Goal: Navigation & Orientation: Find specific page/section

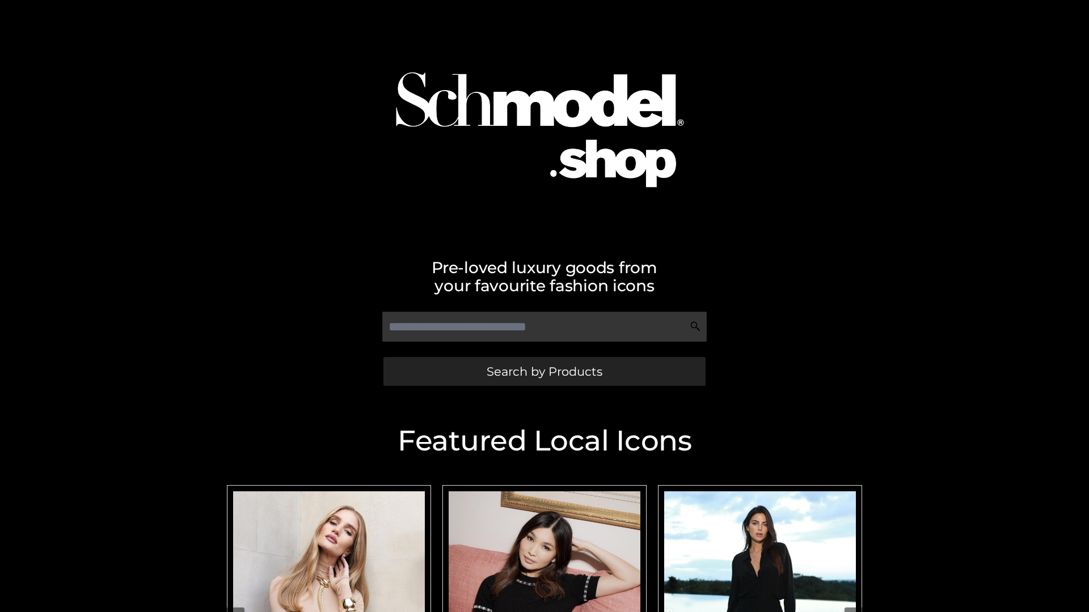
click at [544, 371] on span "Search by Products" at bounding box center [545, 372] width 116 height 12
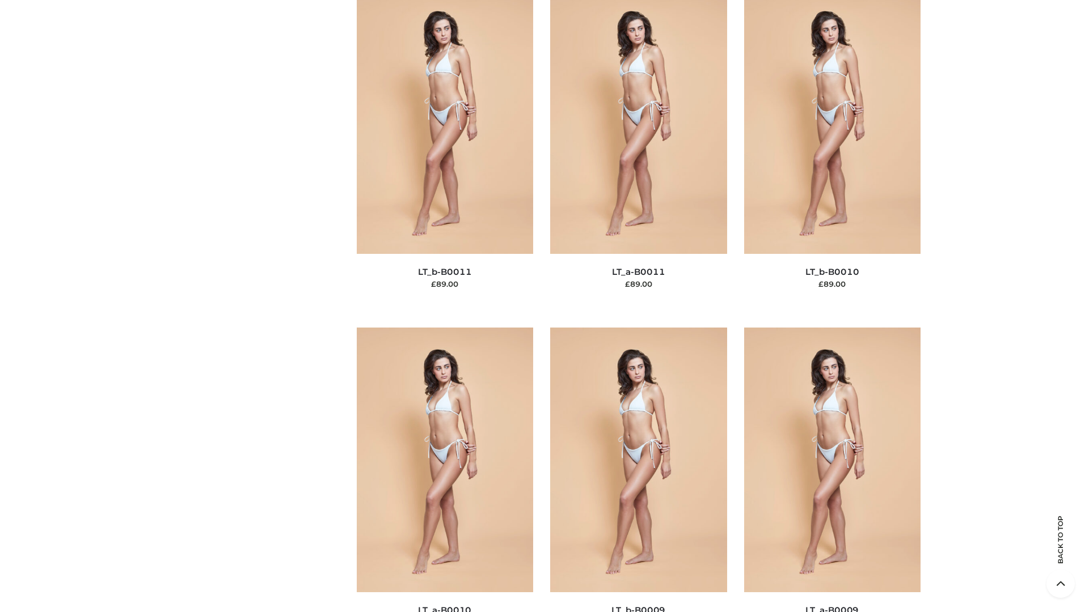
scroll to position [5093, 0]
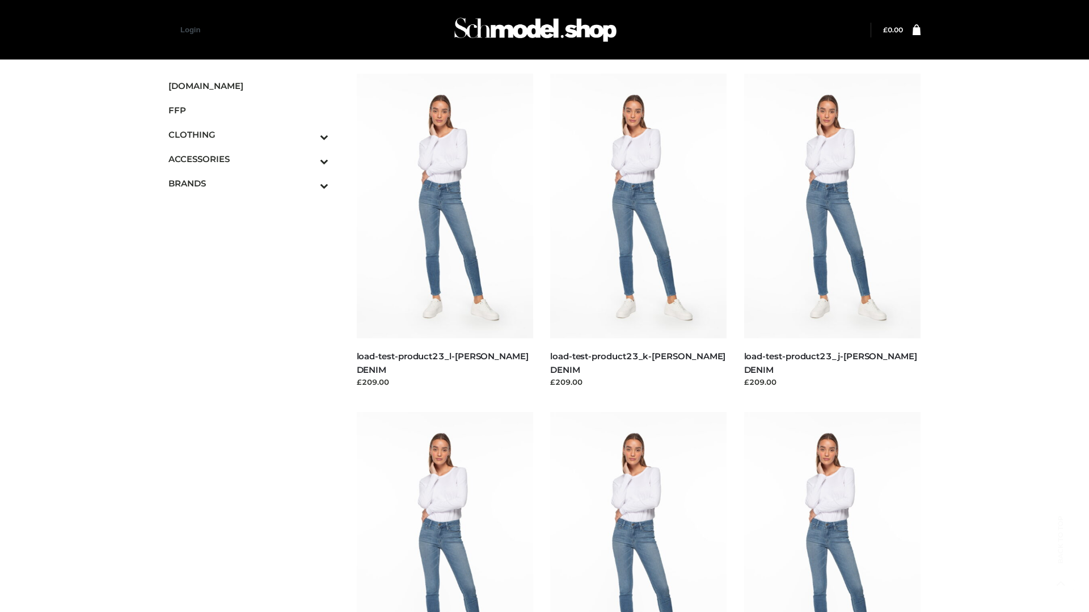
scroll to position [995, 0]
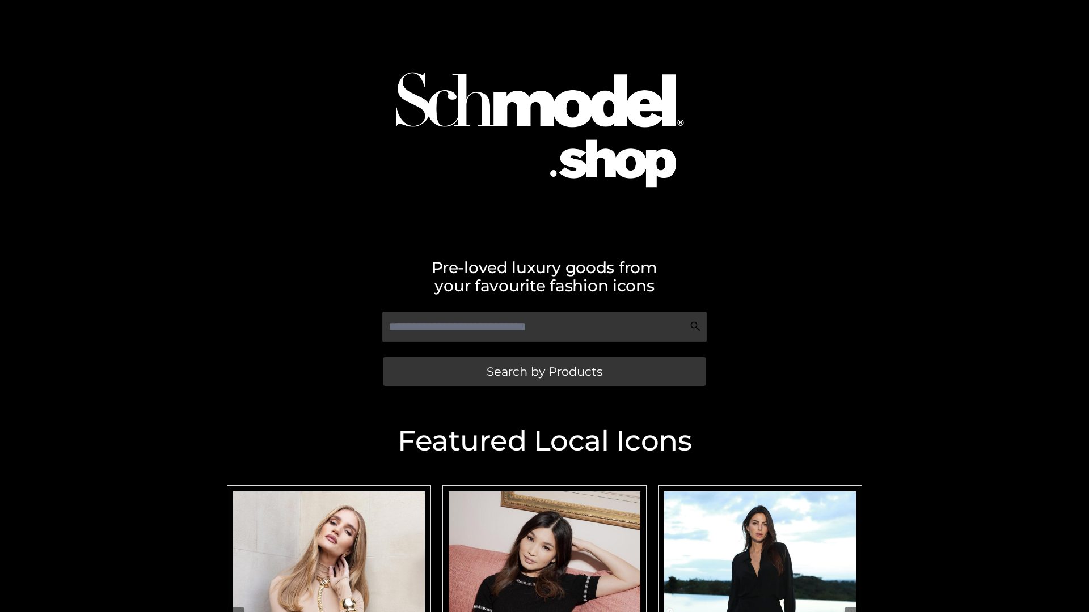
click at [544, 371] on span "Search by Products" at bounding box center [545, 372] width 116 height 12
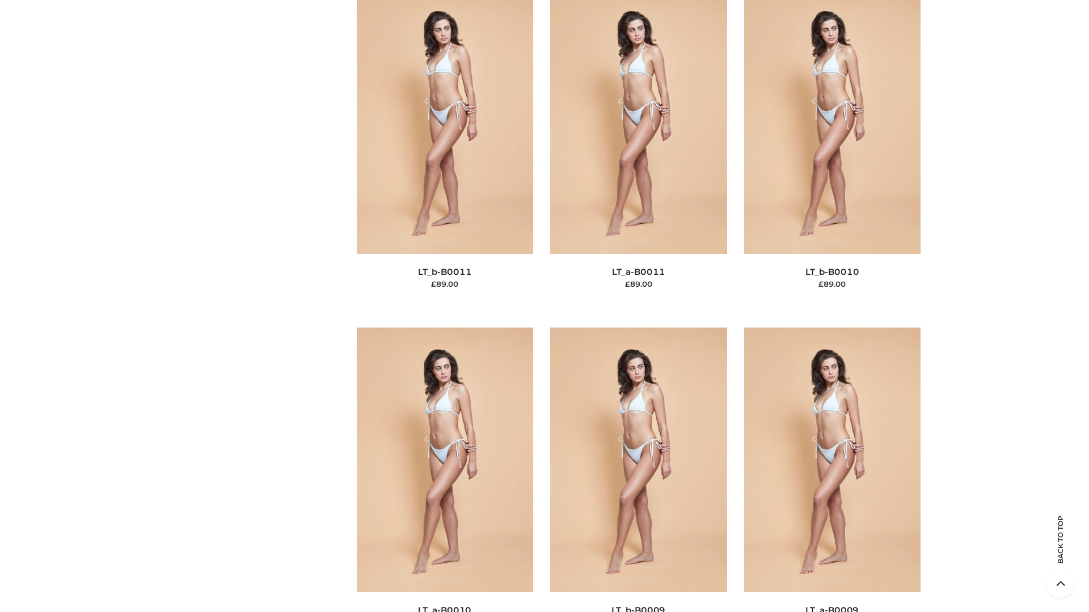
scroll to position [5093, 0]
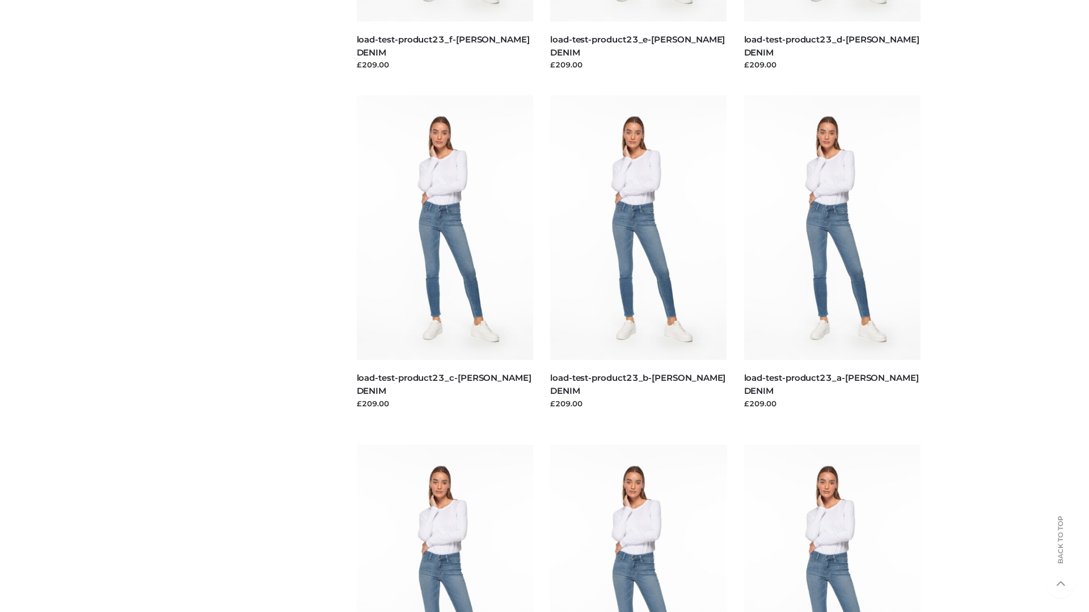
scroll to position [995, 0]
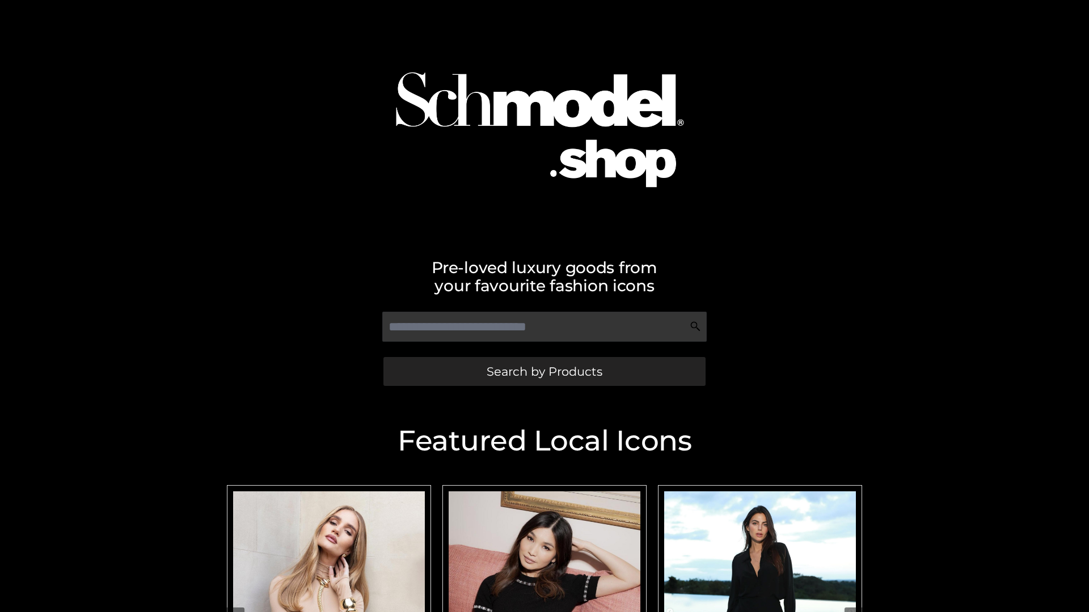
click at [544, 371] on span "Search by Products" at bounding box center [545, 372] width 116 height 12
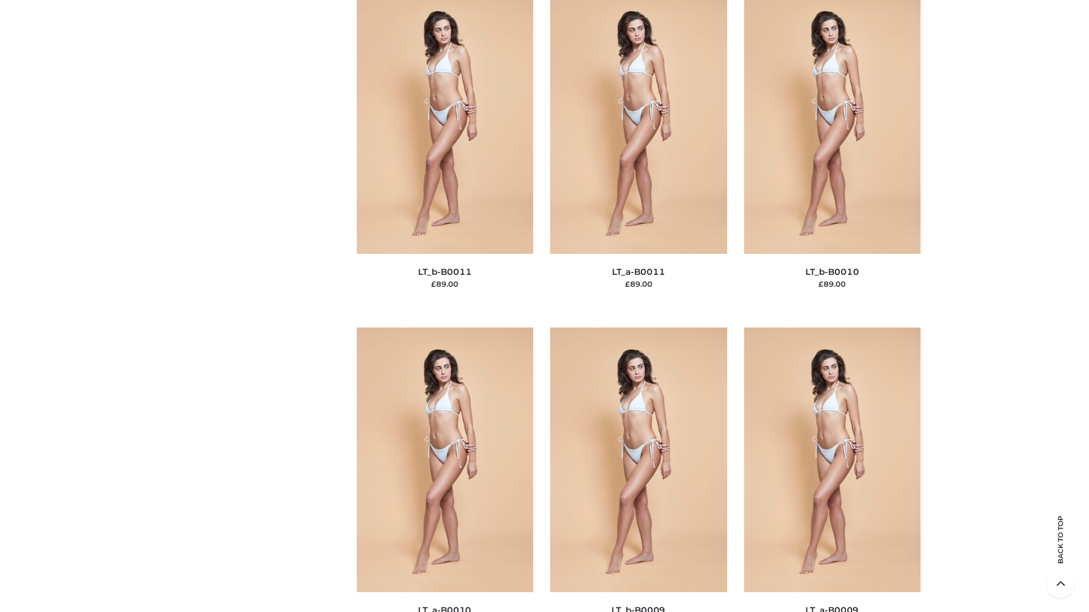
scroll to position [5093, 0]
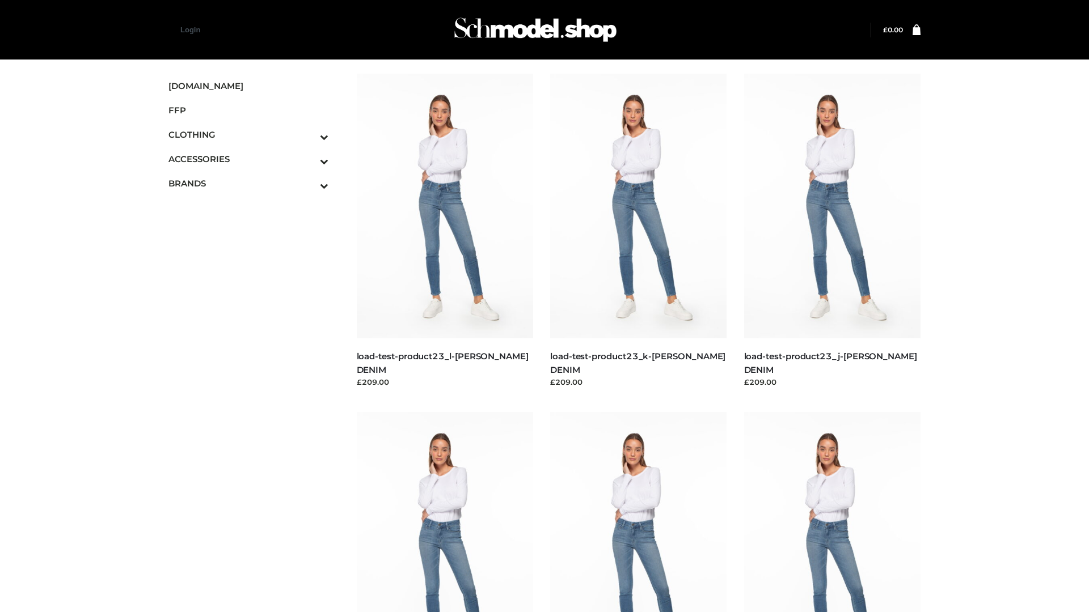
scroll to position [995, 0]
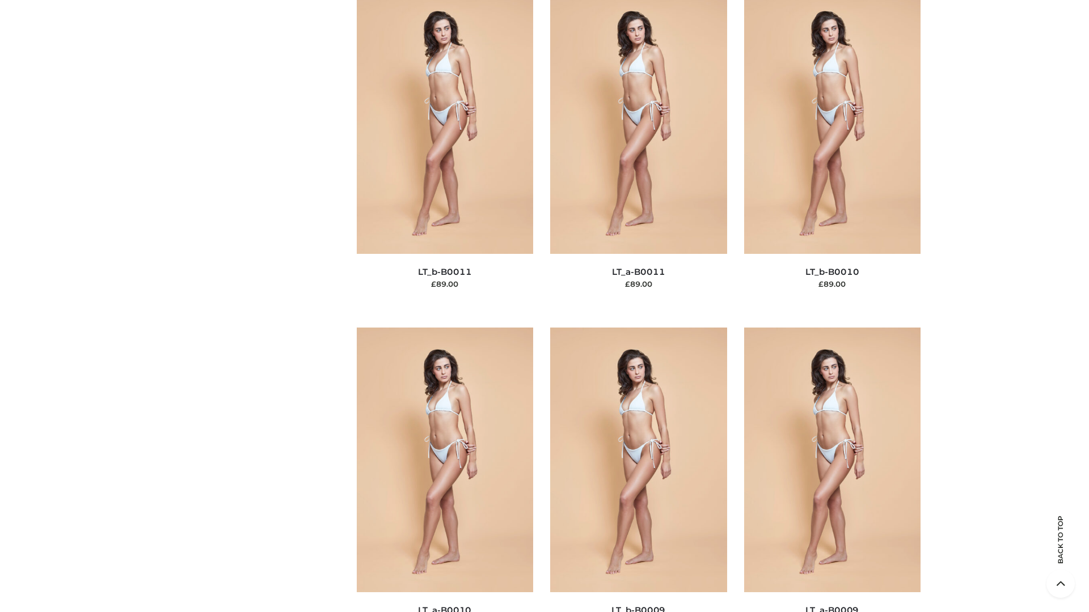
scroll to position [5093, 0]
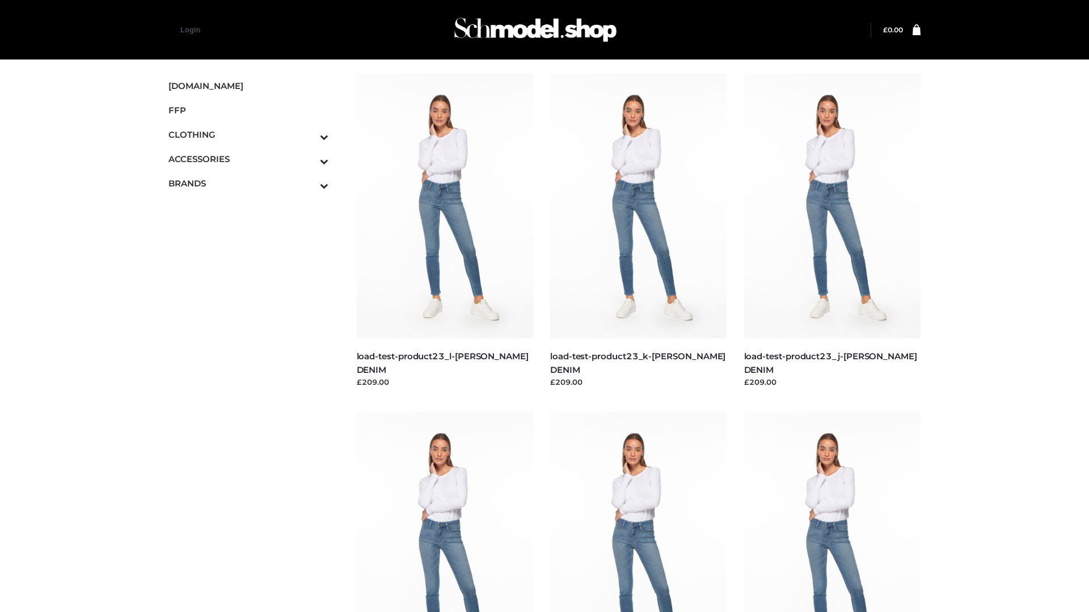
scroll to position [995, 0]
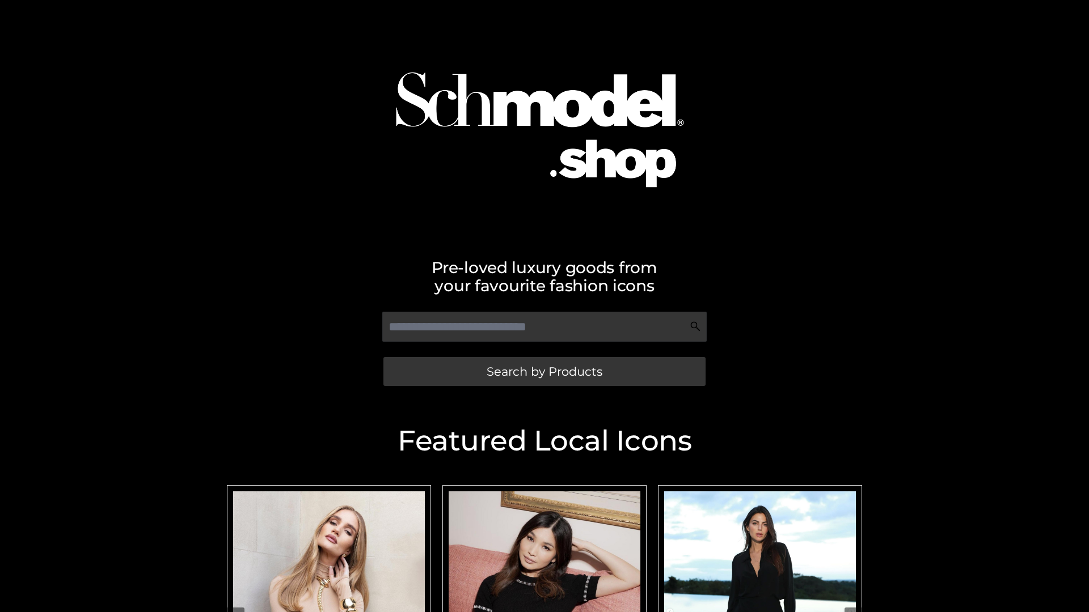
click at [544, 371] on span "Search by Products" at bounding box center [545, 372] width 116 height 12
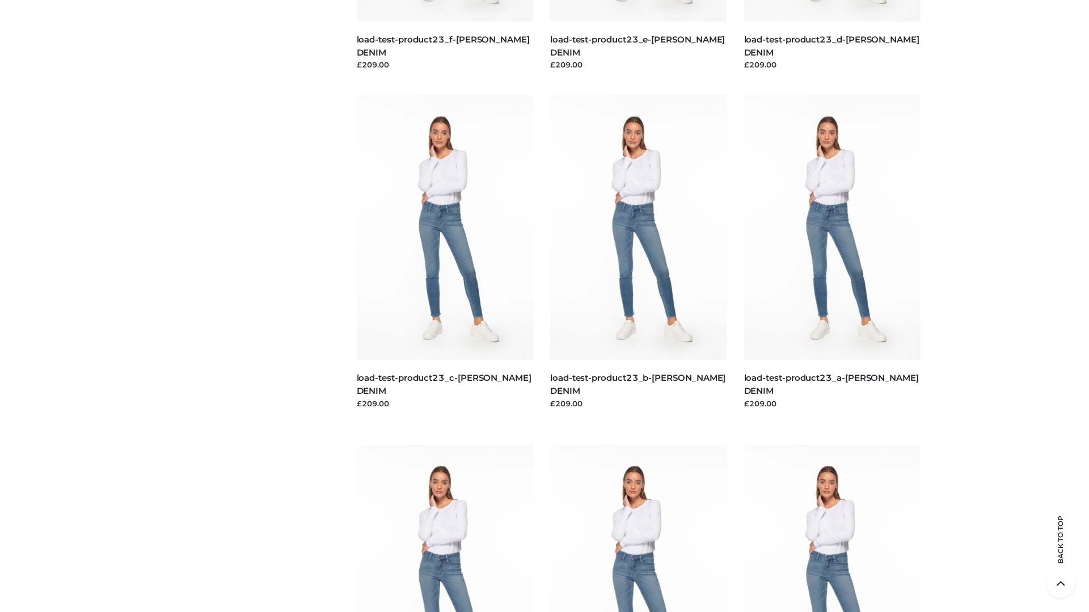
scroll to position [2361, 0]
